Goal: Information Seeking & Learning: Learn about a topic

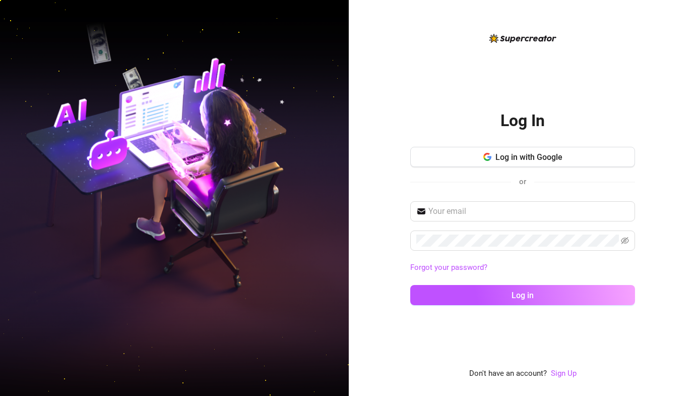
click at [469, 51] on div "Log In Log in with Google or Forgot your password? Log in Don't have an account…" at bounding box center [522, 205] width 225 height 347
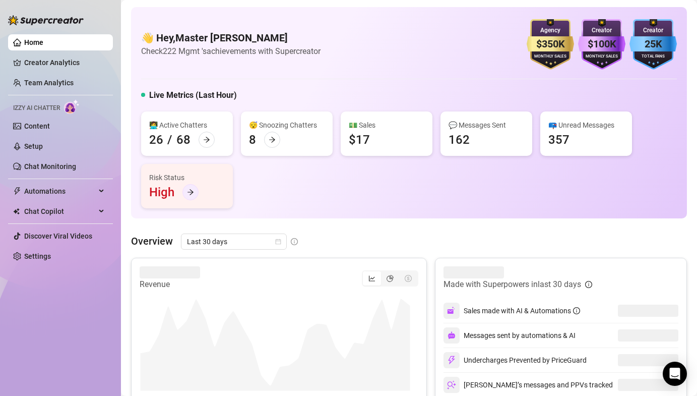
click at [190, 197] on div at bounding box center [191, 192] width 16 height 16
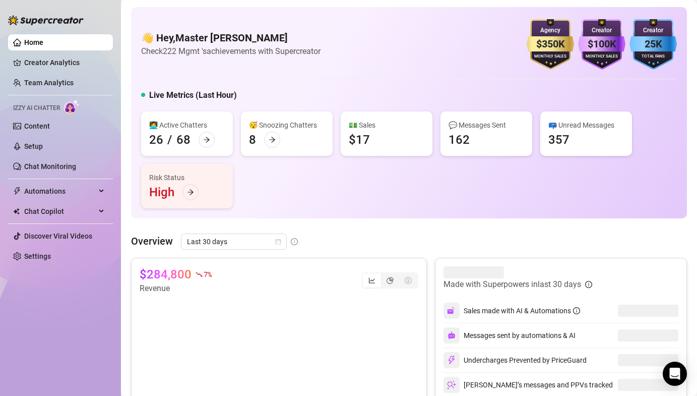
click at [51, 255] on link "Settings" at bounding box center [37, 256] width 27 height 8
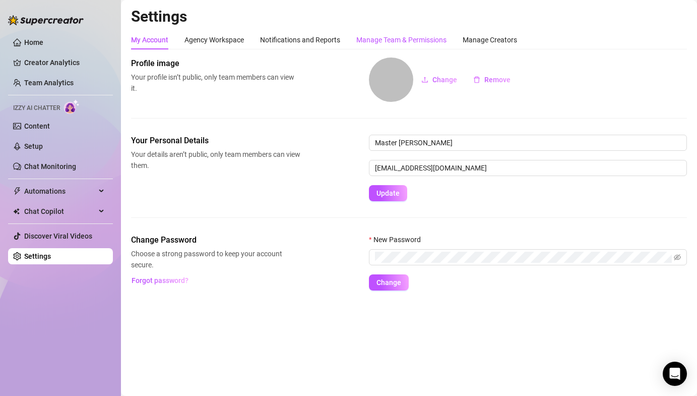
click at [378, 40] on div "Manage Team & Permissions" at bounding box center [401, 39] width 90 height 11
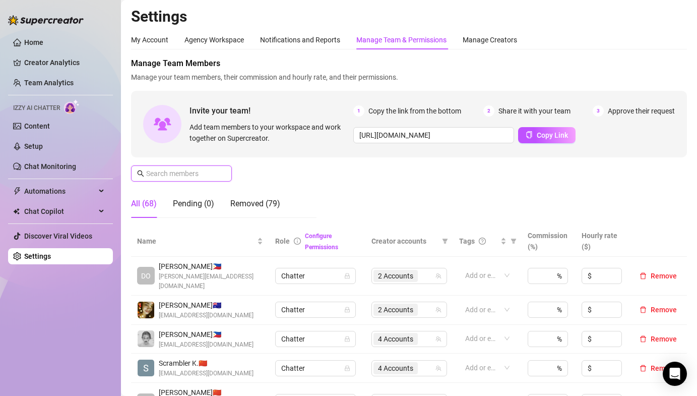
click at [182, 177] on input "text" at bounding box center [182, 173] width 72 height 11
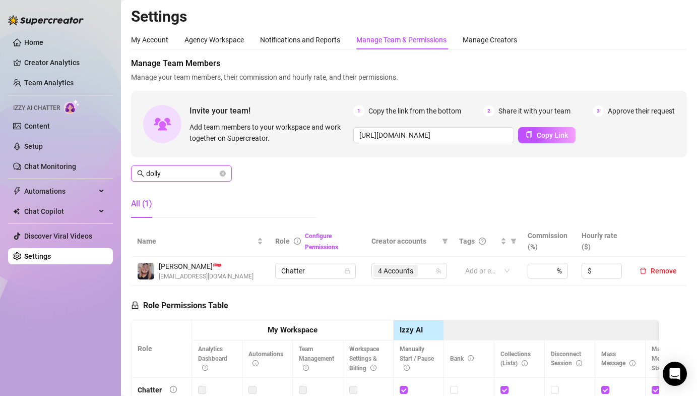
type input "dolly"
click at [32, 84] on link "Team Analytics" at bounding box center [48, 83] width 49 height 8
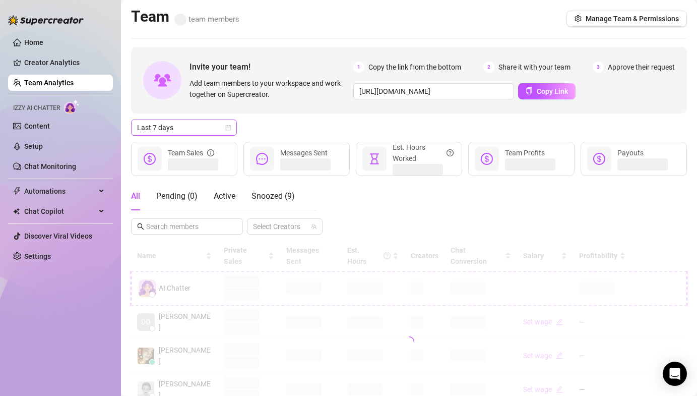
click at [195, 126] on span "Last 7 days" at bounding box center [184, 127] width 94 height 15
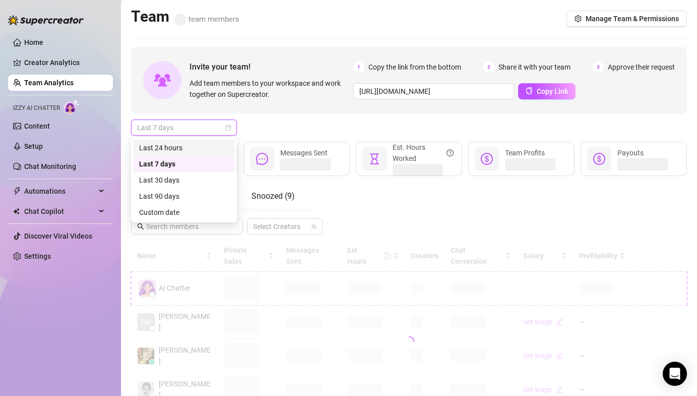
click at [189, 147] on div "Last 24 hours" at bounding box center [184, 147] width 90 height 11
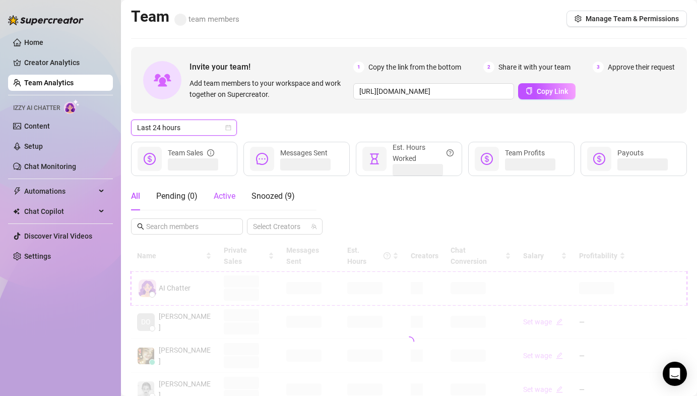
drag, startPoint x: 233, startPoint y: 201, endPoint x: 291, endPoint y: 238, distance: 69.4
click at [233, 201] on div "Active" at bounding box center [225, 196] width 22 height 12
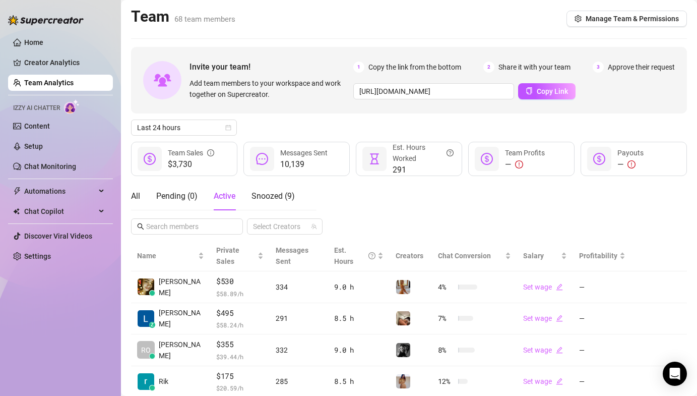
click at [358, 203] on div "All Pending ( 0 ) Active Snoozed ( 9 ) Select Creators" at bounding box center [409, 208] width 556 height 52
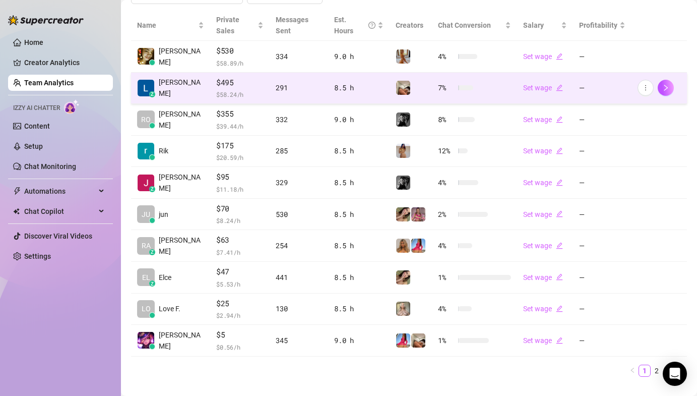
scroll to position [238, 0]
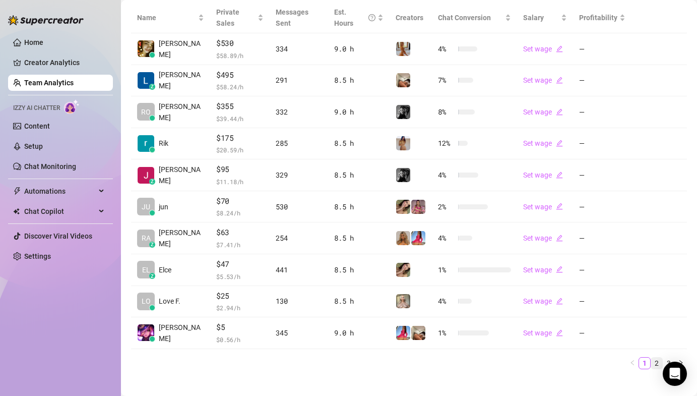
click at [645, 358] on div "Name Private Sales Messages Sent Est. Hours Creators Chat Conversion Salary Pro…" at bounding box center [409, 190] width 556 height 375
click at [651, 357] on link "2" at bounding box center [656, 362] width 11 height 11
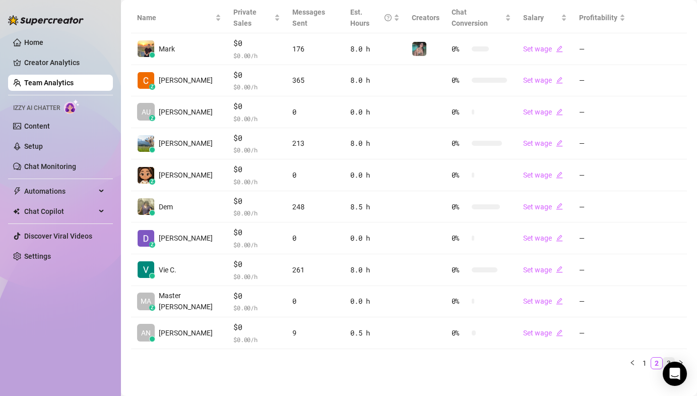
click at [664, 357] on link "3" at bounding box center [669, 362] width 11 height 11
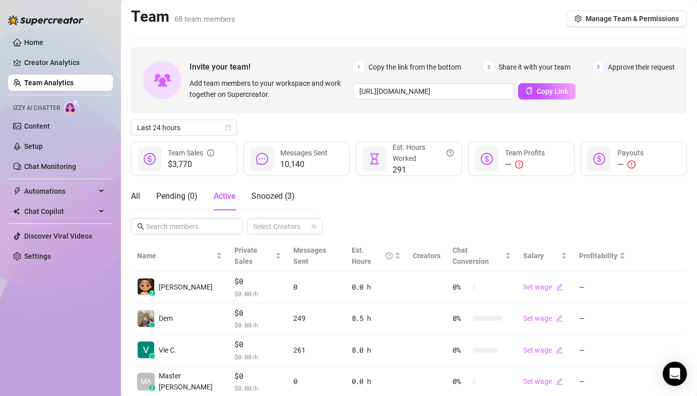
click at [78, 288] on div "Home Creator Analytics Team Analytics Izzy AI Chatter Content Setup Chat Monito…" at bounding box center [60, 193] width 105 height 387
click at [680, 40] on main "Team 68 team members Manage Team & Permissions Invite your team! Add team membe…" at bounding box center [409, 259] width 576 height 519
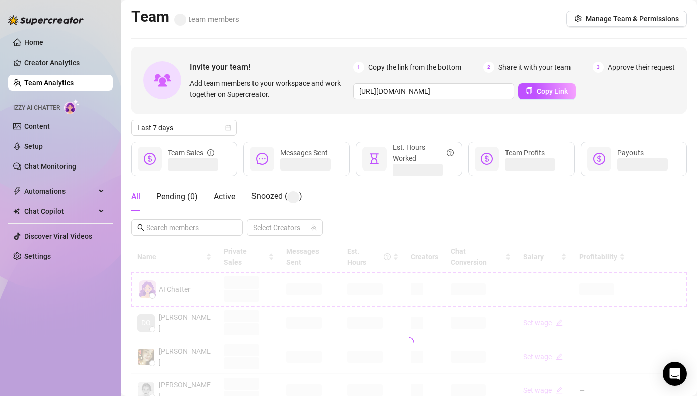
drag, startPoint x: 421, startPoint y: 121, endPoint x: 450, endPoint y: 132, distance: 31.1
click at [450, 131] on div "Last 7 days" at bounding box center [409, 127] width 556 height 16
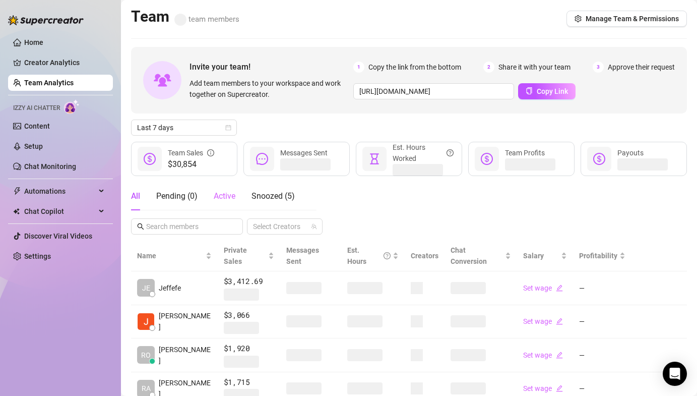
click at [224, 188] on div "Active" at bounding box center [225, 196] width 22 height 28
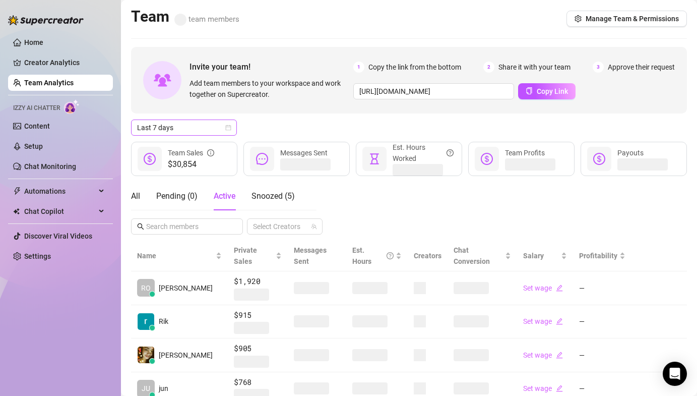
click at [199, 130] on span "Last 7 days" at bounding box center [184, 127] width 94 height 15
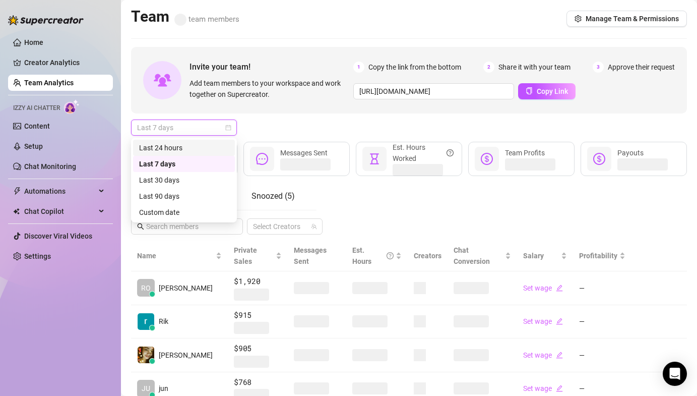
click at [190, 144] on div "Last 24 hours" at bounding box center [184, 147] width 90 height 11
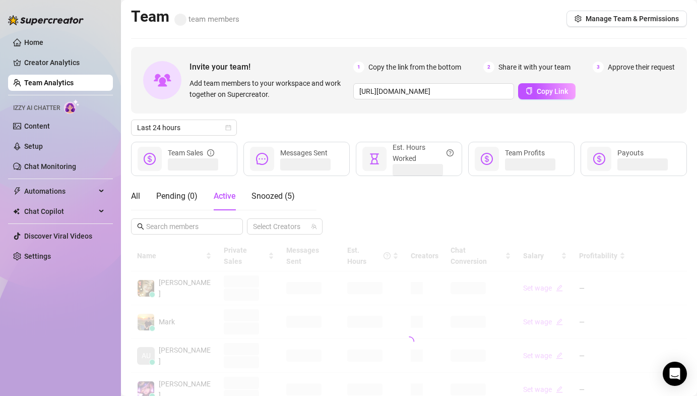
click at [293, 118] on div "Invite your team! Add team members to your workspace and work together on Super…" at bounding box center [409, 342] width 556 height 590
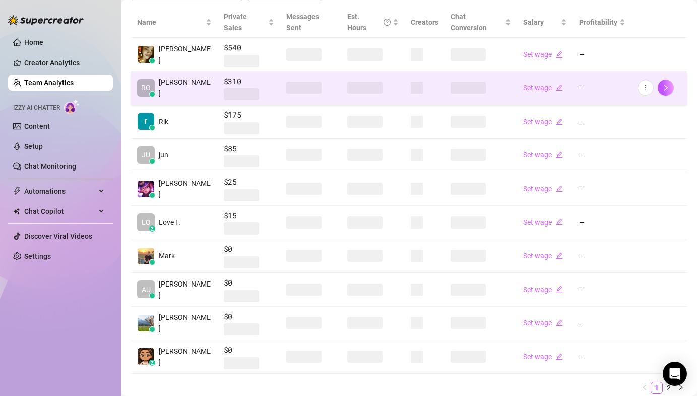
scroll to position [238, 0]
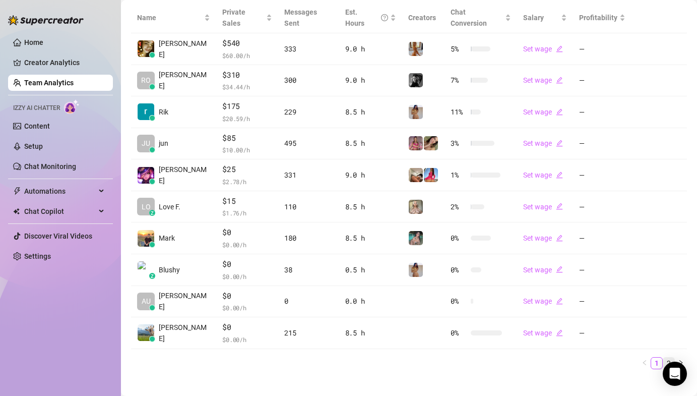
click at [664, 357] on link "2" at bounding box center [669, 362] width 11 height 11
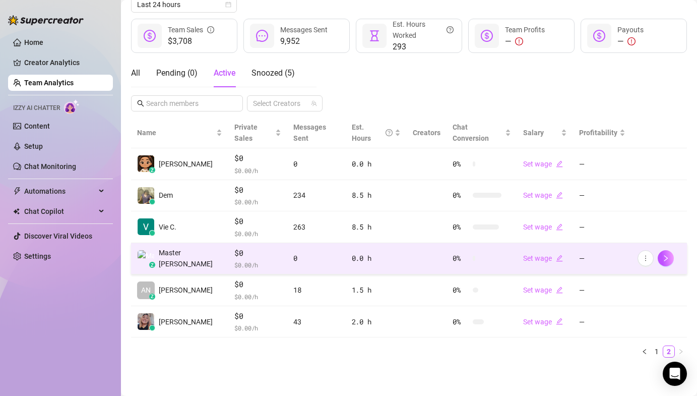
scroll to position [112, 0]
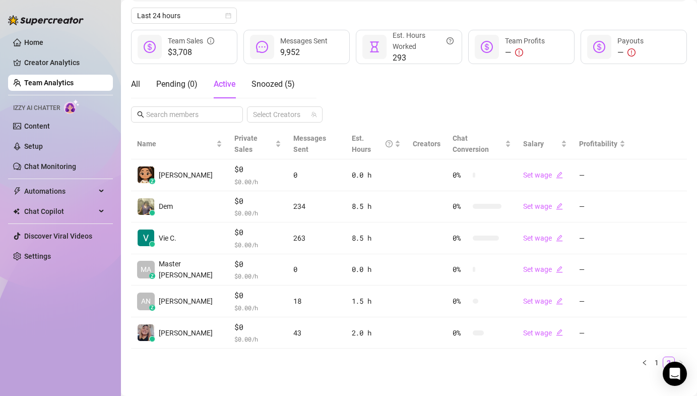
click at [385, 95] on div "All Pending ( 0 ) Active Snoozed ( 5 ) Select Creators" at bounding box center [409, 96] width 556 height 52
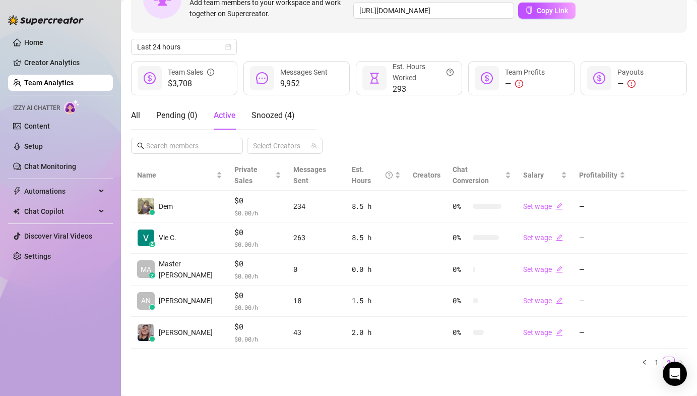
click at [38, 353] on div "Home Creator Analytics Team Analytics Izzy AI Chatter Content Setup Chat Monito…" at bounding box center [60, 193] width 105 height 387
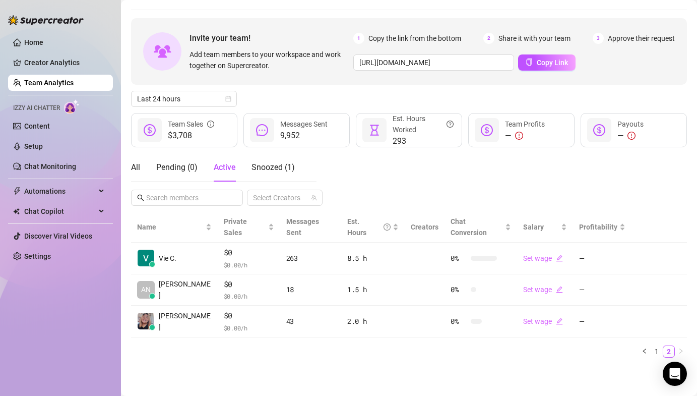
scroll to position [17, 0]
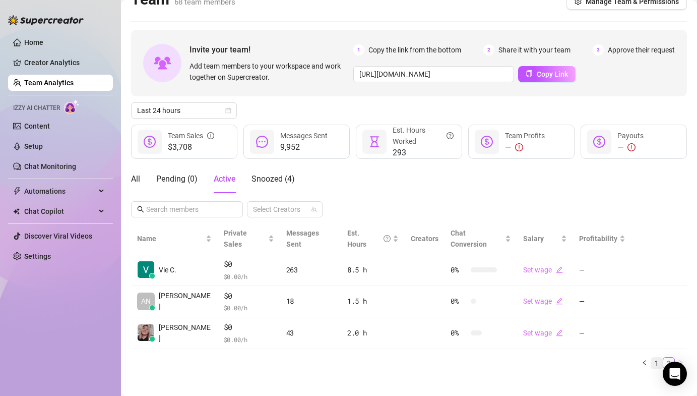
click at [653, 357] on link "1" at bounding box center [656, 362] width 11 height 11
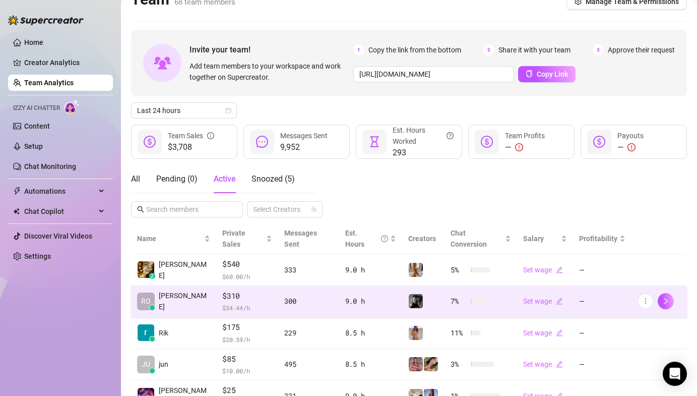
scroll to position [207, 0]
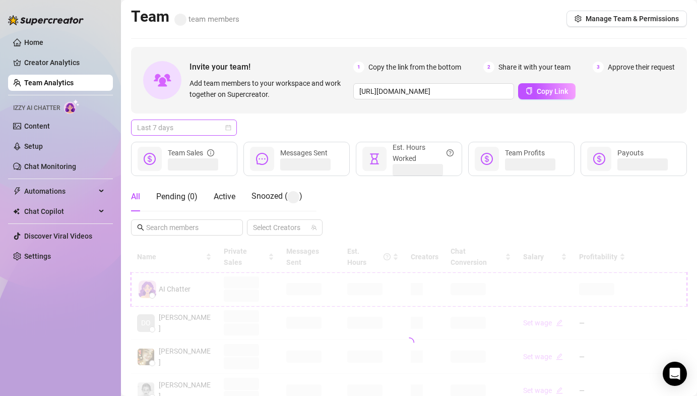
click at [198, 129] on span "Last 7 days" at bounding box center [184, 127] width 94 height 15
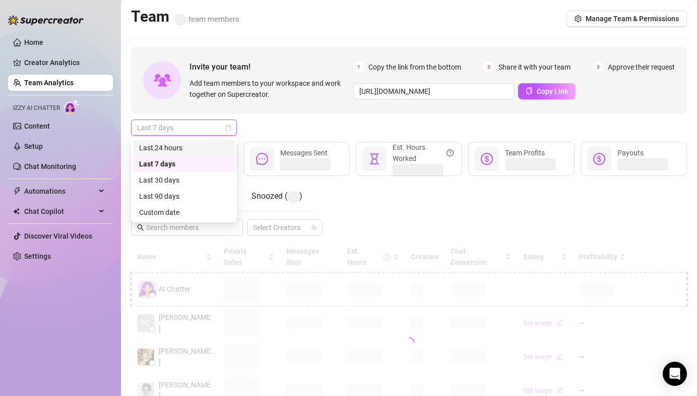
click at [192, 145] on div "Last 24 hours" at bounding box center [184, 147] width 90 height 11
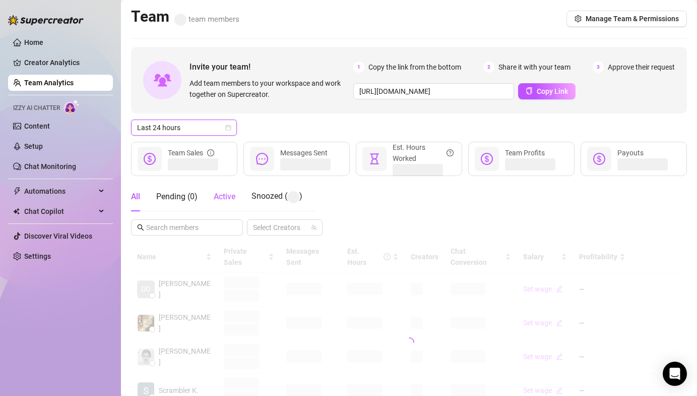
click at [223, 193] on span "Active" at bounding box center [225, 197] width 22 height 10
click at [282, 136] on div "Invite your team! Add team members to your workspace and work together on Super…" at bounding box center [409, 342] width 556 height 590
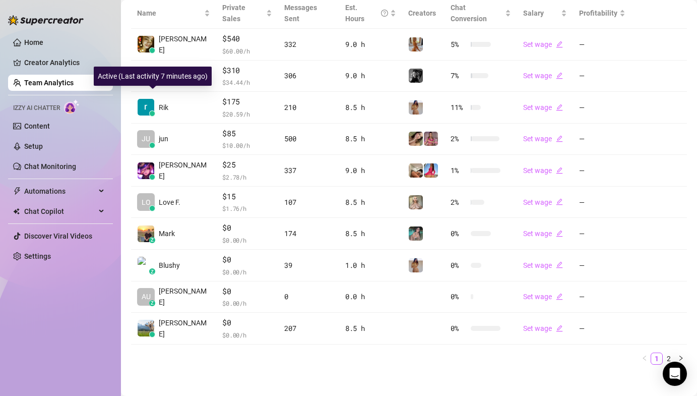
scroll to position [238, 0]
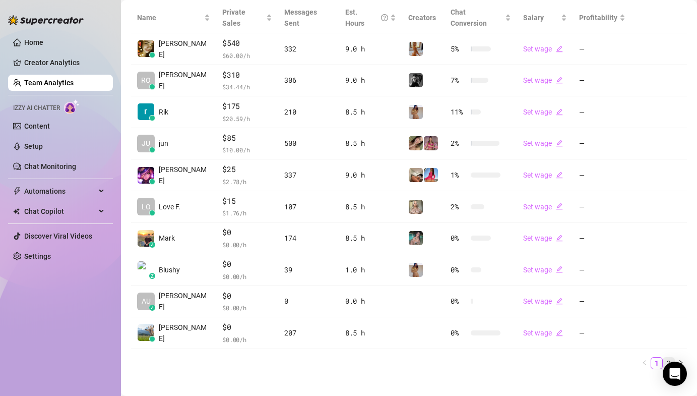
click at [664, 357] on link "2" at bounding box center [669, 362] width 11 height 11
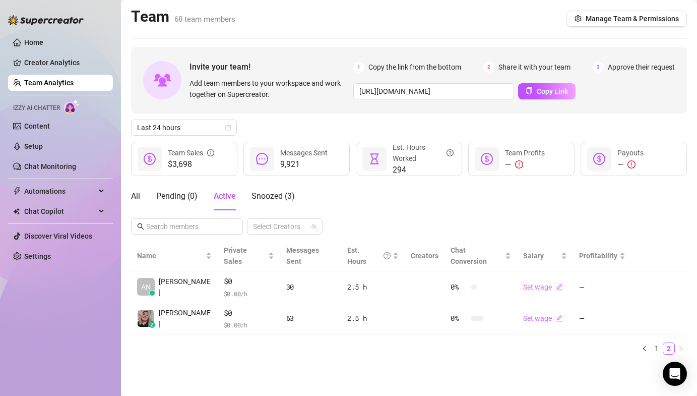
scroll to position [0, 0]
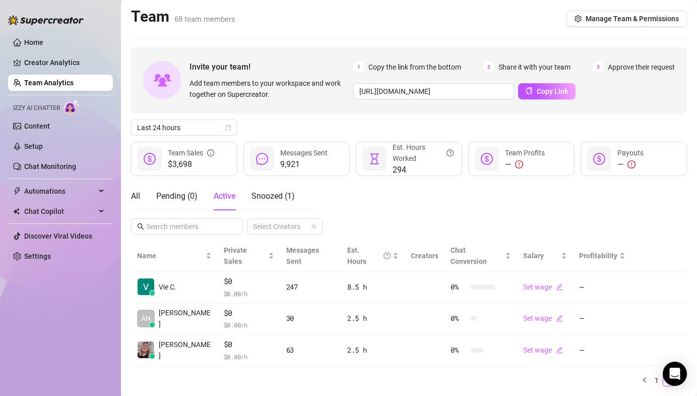
click at [328, 34] on main "Team 68 team members Manage Team & Permissions Invite your team! Add team membe…" at bounding box center [409, 212] width 576 height 425
drag, startPoint x: 450, startPoint y: 209, endPoint x: 435, endPoint y: 215, distance: 16.8
click at [450, 209] on div "All Pending ( 0 ) Active Snoozed ( 1 ) Select Creators" at bounding box center [409, 208] width 556 height 52
drag, startPoint x: 275, startPoint y: 125, endPoint x: 270, endPoint y: 126, distance: 5.1
click at [275, 125] on div "Last 24 hours" at bounding box center [409, 127] width 556 height 16
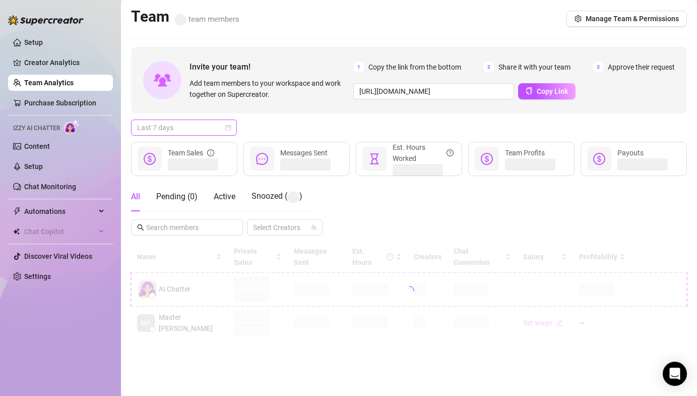
click at [208, 126] on span "Last 7 days" at bounding box center [184, 127] width 94 height 15
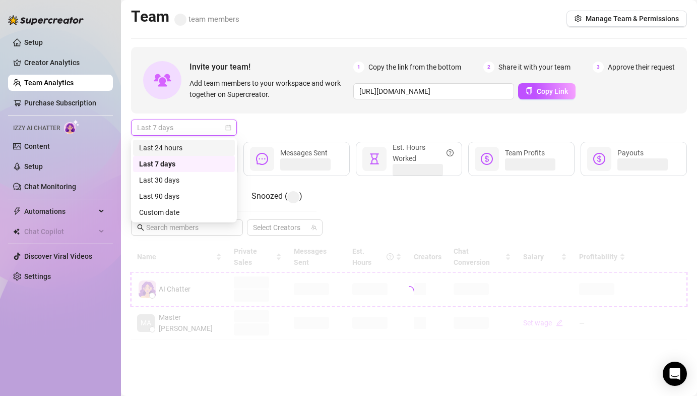
click at [192, 144] on div "Last 24 hours" at bounding box center [184, 147] width 90 height 11
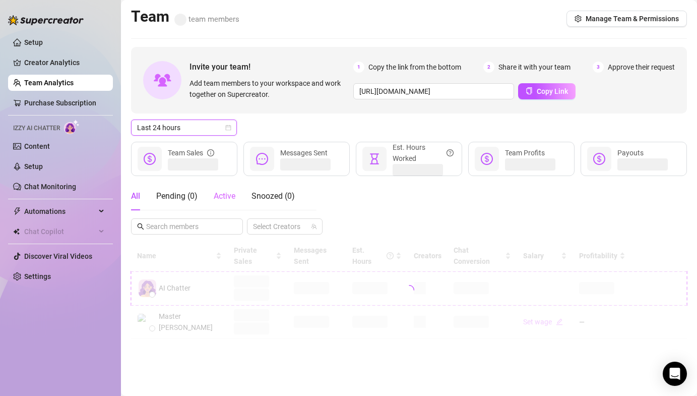
click at [222, 204] on div "Active" at bounding box center [225, 196] width 22 height 28
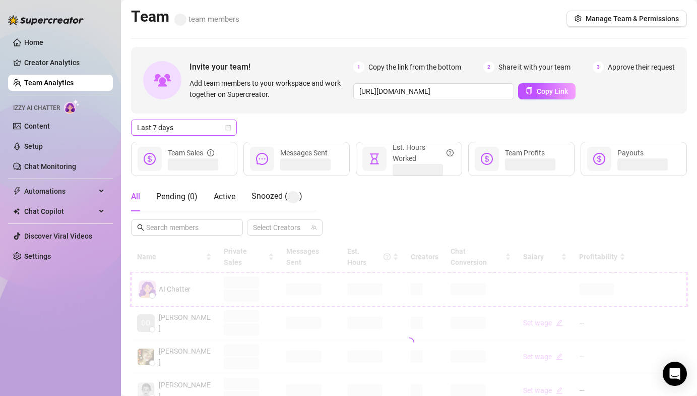
click at [184, 133] on span "Last 7 days" at bounding box center [184, 127] width 94 height 15
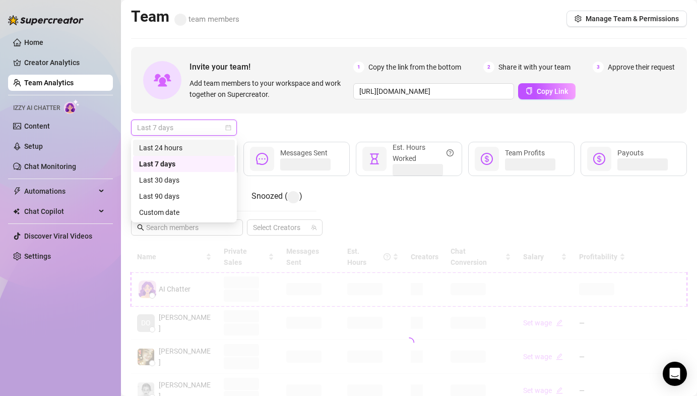
click at [181, 142] on div "Last 24 hours" at bounding box center [184, 147] width 90 height 11
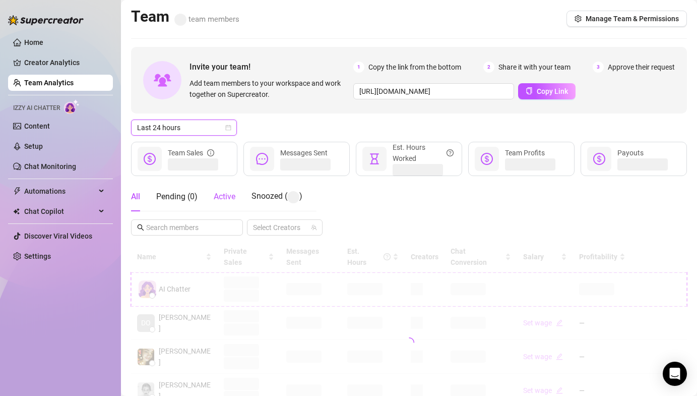
click at [229, 201] on span "Active" at bounding box center [225, 197] width 22 height 10
click at [428, 125] on div "Last 24 hours" at bounding box center [409, 127] width 556 height 16
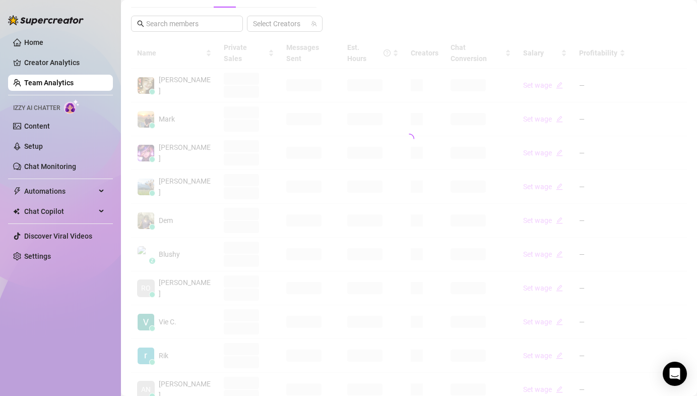
scroll to position [214, 0]
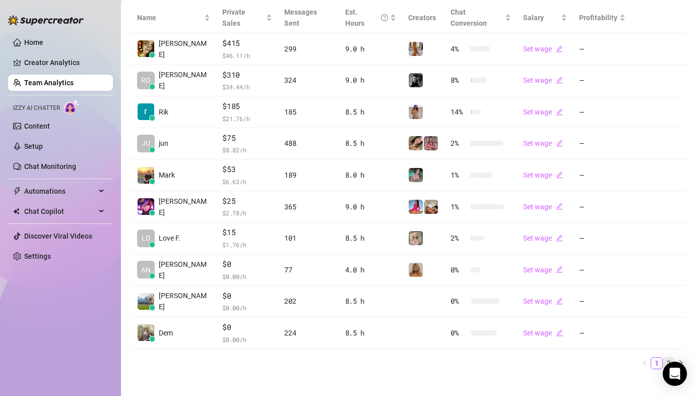
click at [666, 357] on link "2" at bounding box center [669, 362] width 11 height 11
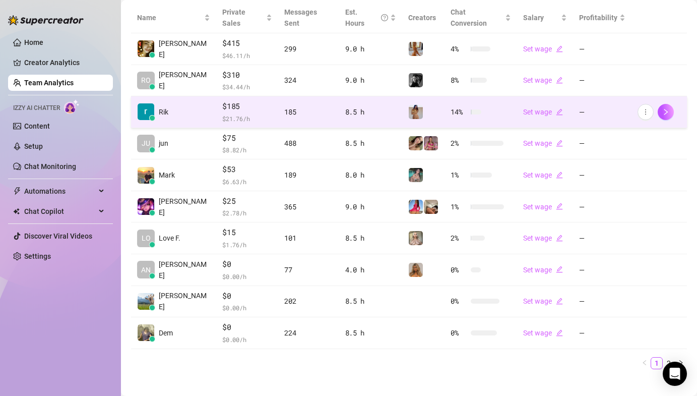
scroll to position [17, 0]
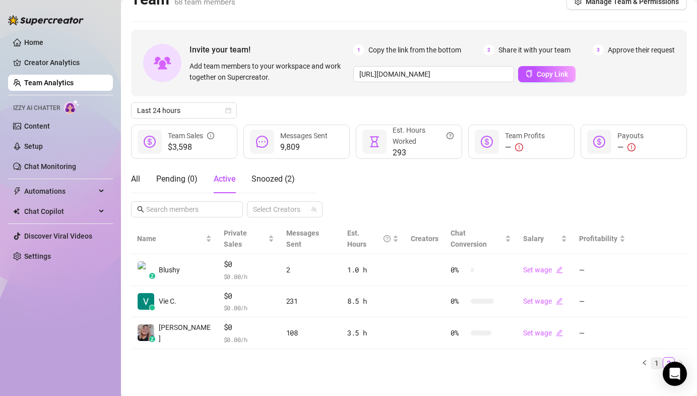
click at [651, 357] on link "1" at bounding box center [656, 362] width 11 height 11
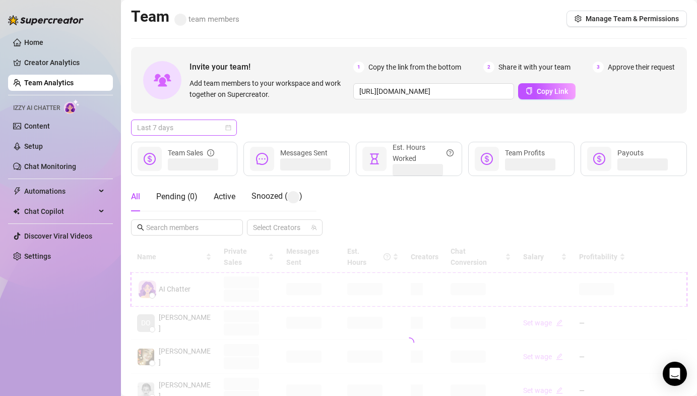
click at [186, 127] on span "Last 7 days" at bounding box center [184, 127] width 94 height 15
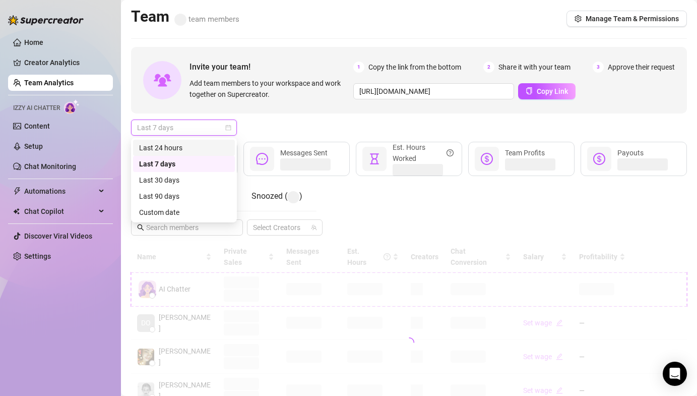
click at [177, 144] on div "Last 24 hours" at bounding box center [184, 147] width 90 height 11
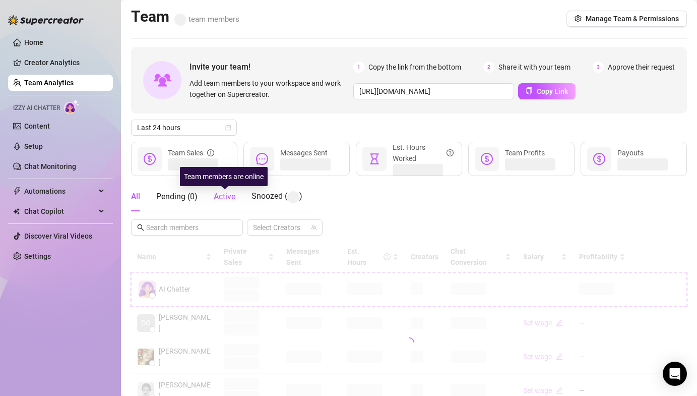
click at [227, 197] on span "Active" at bounding box center [225, 197] width 22 height 10
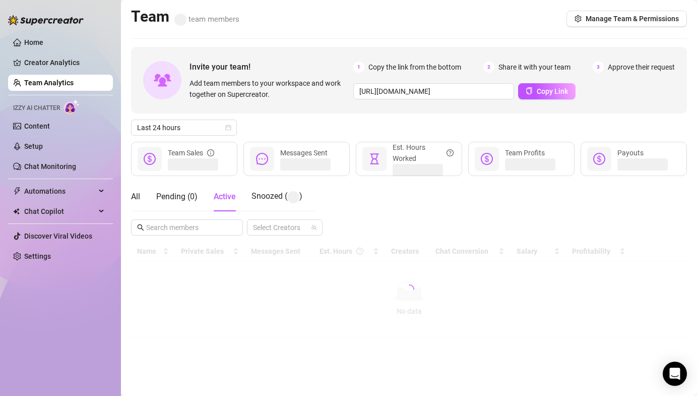
click at [286, 130] on div "Last 24 hours" at bounding box center [409, 127] width 556 height 16
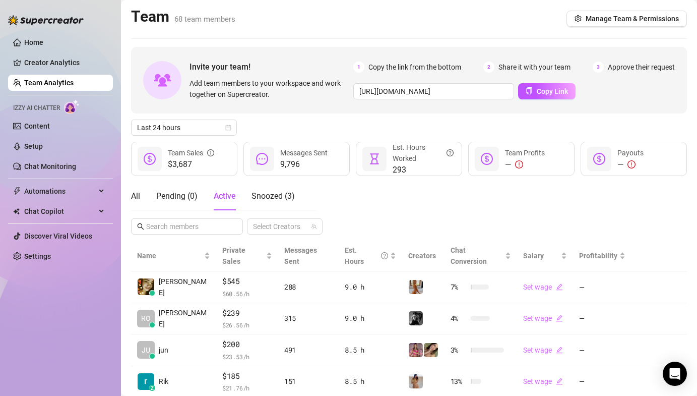
click at [280, 134] on div "Last 24 hours" at bounding box center [409, 127] width 556 height 16
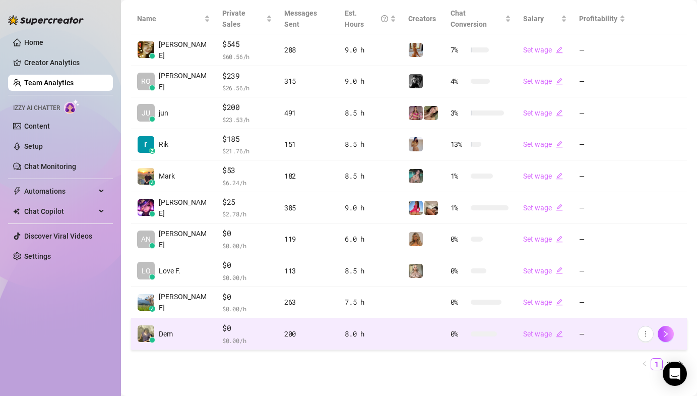
scroll to position [238, 0]
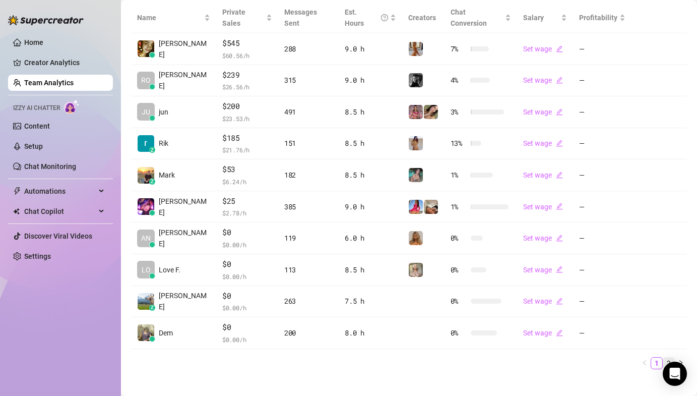
click at [664, 357] on link "2" at bounding box center [669, 362] width 11 height 11
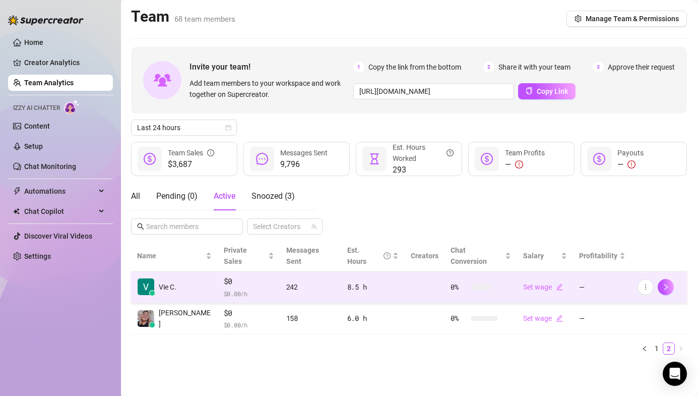
scroll to position [0, 0]
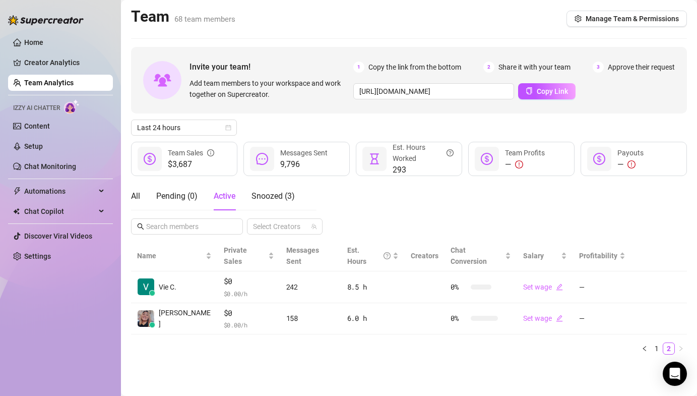
click at [194, 345] on div "Name Private Sales Messages Sent Est. Hours Creators Chat Conversion Salary Pro…" at bounding box center [409, 302] width 556 height 122
